Goal: Transaction & Acquisition: Purchase product/service

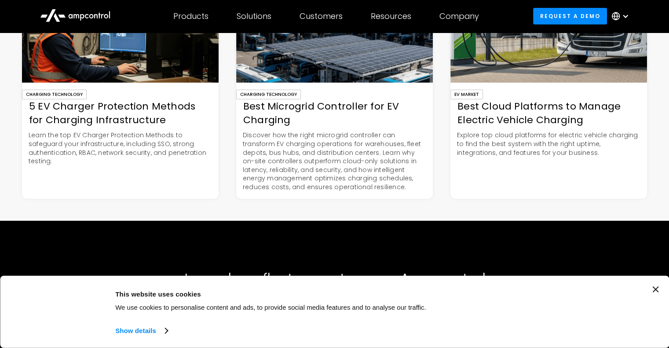
scroll to position [2505, 0]
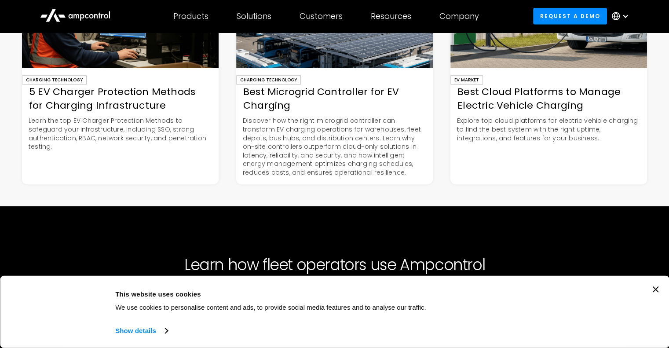
click at [658, 291] on icon "Close banner" at bounding box center [655, 289] width 6 height 6
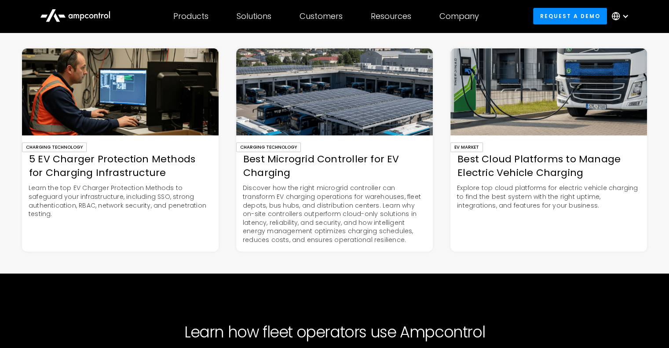
scroll to position [2417, 0]
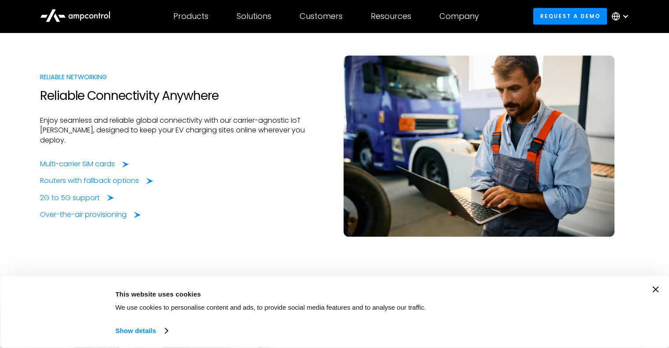
scroll to position [352, 0]
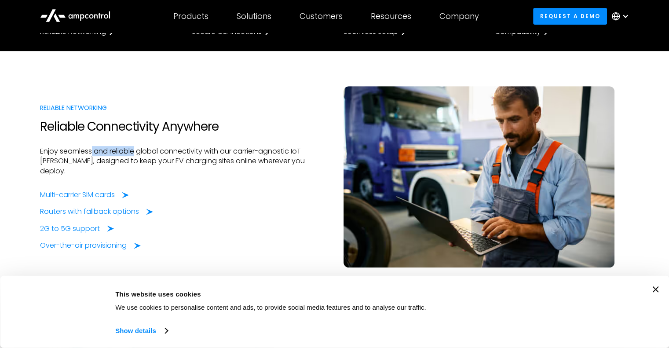
drag, startPoint x: 112, startPoint y: 157, endPoint x: 138, endPoint y: 159, distance: 26.4
click at [137, 159] on p "Enjoy seamless and reliable global connectivity with our carrier-agnostic IoT […" at bounding box center [182, 160] width 285 height 29
click at [138, 159] on p "Enjoy seamless and reliable global connectivity with our carrier-agnostic IoT […" at bounding box center [182, 160] width 285 height 29
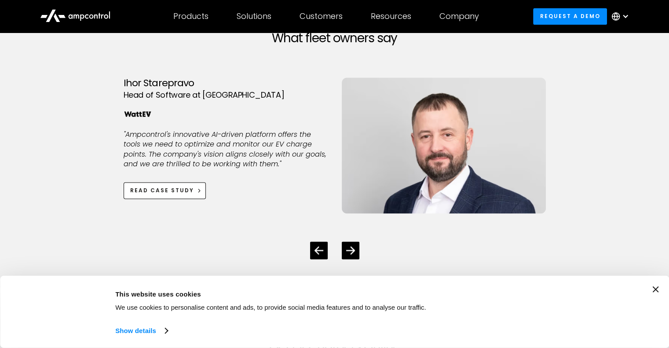
scroll to position [1363, 0]
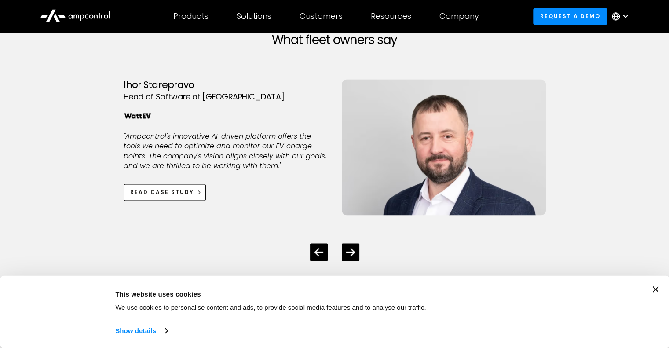
click at [662, 291] on div "Consent Details [#IABV2SETTINGS#] About This website uses cookies We use cookie…" at bounding box center [334, 312] width 669 height 72
click at [658, 290] on icon "Close banner" at bounding box center [655, 289] width 6 height 6
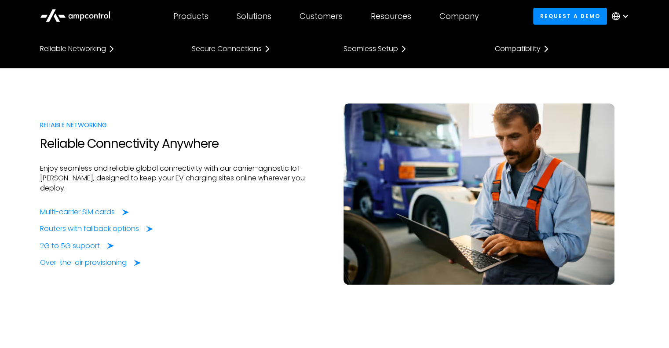
scroll to position [362, 0]
